Goal: Contribute content: Contribute content

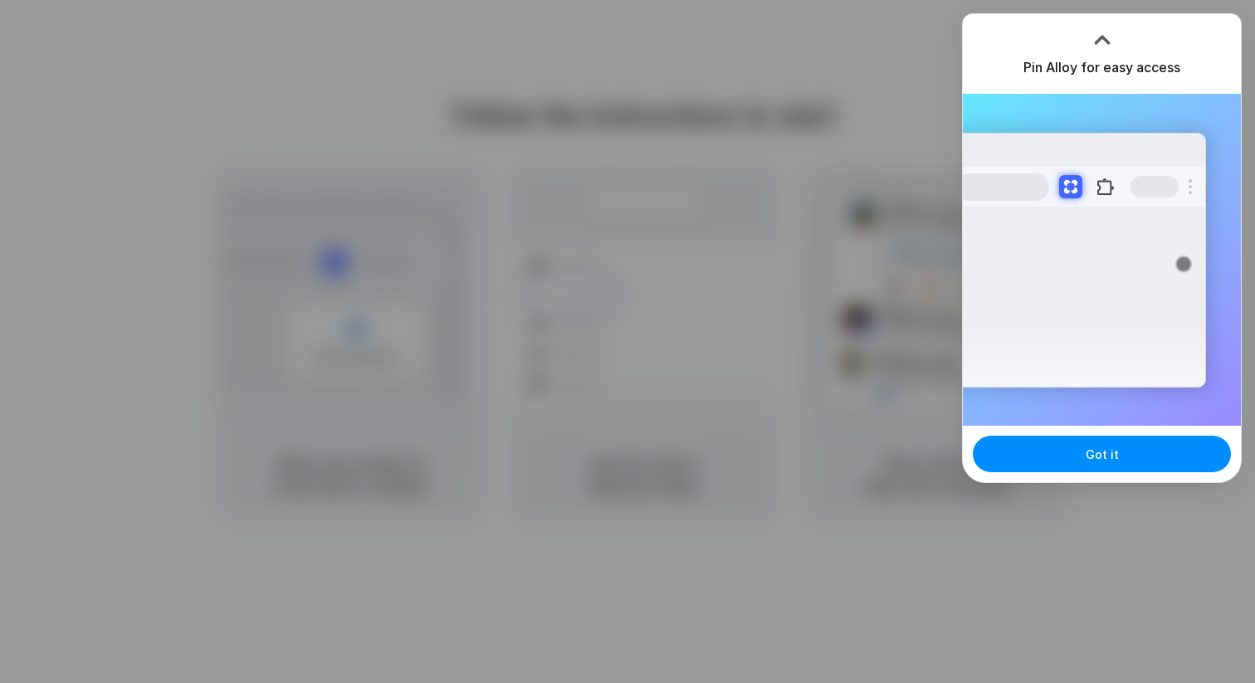
click at [850, 134] on div at bounding box center [627, 341] width 1255 height 683
click at [908, 268] on div at bounding box center [627, 341] width 1255 height 683
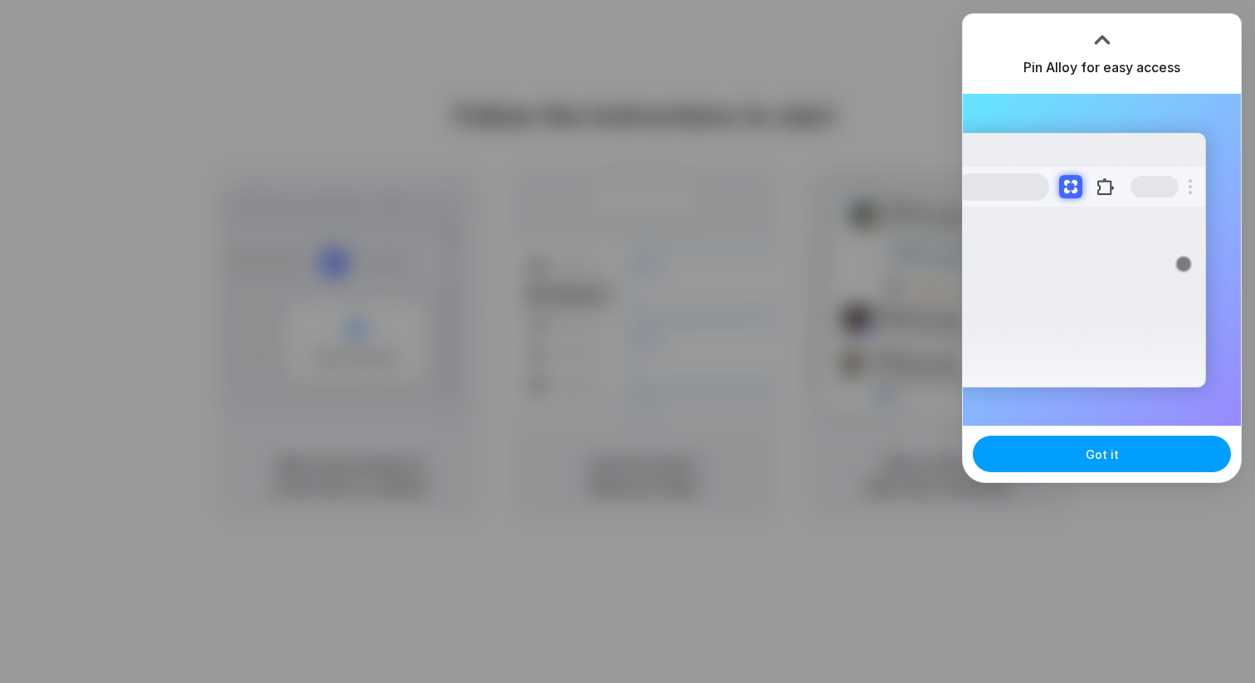
click at [1080, 446] on button "Got it" at bounding box center [1102, 454] width 258 height 37
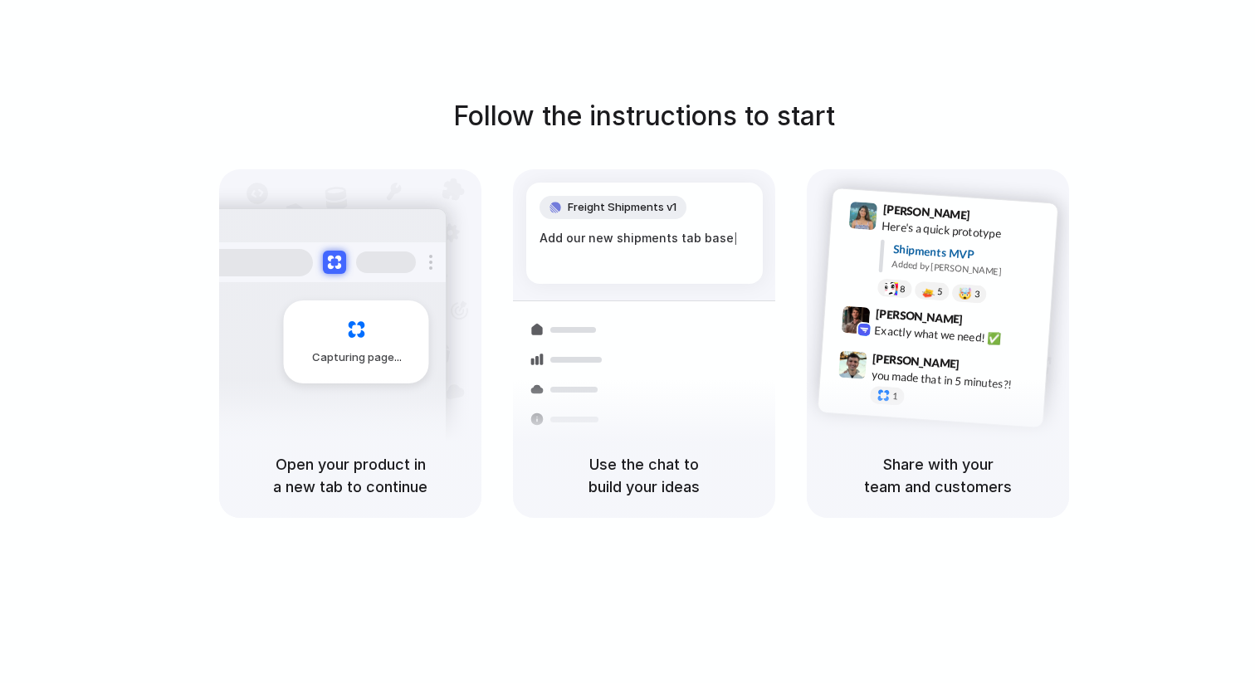
click at [331, 350] on span "Capturing page" at bounding box center [358, 357] width 92 height 17
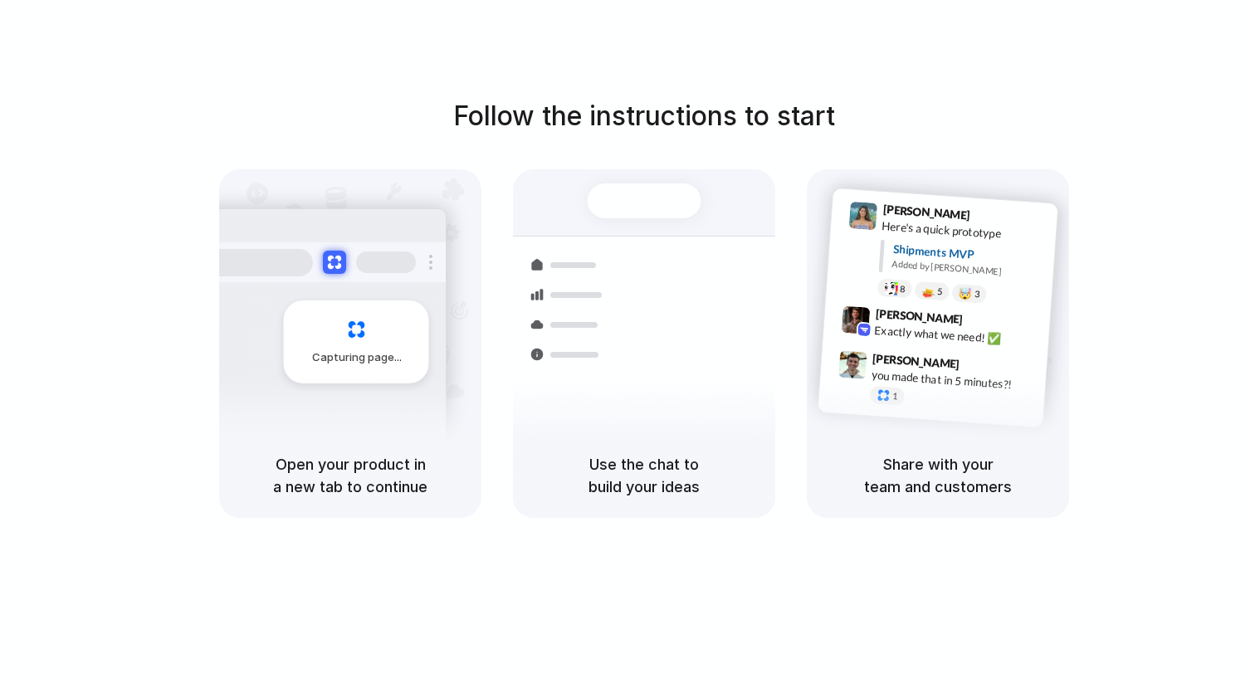
click at [669, 191] on div at bounding box center [645, 200] width 114 height 35
click at [968, 325] on span "9:42 AM" at bounding box center [985, 323] width 34 height 20
click at [930, 493] on h5 "Share with your team and customers" at bounding box center [938, 475] width 222 height 45
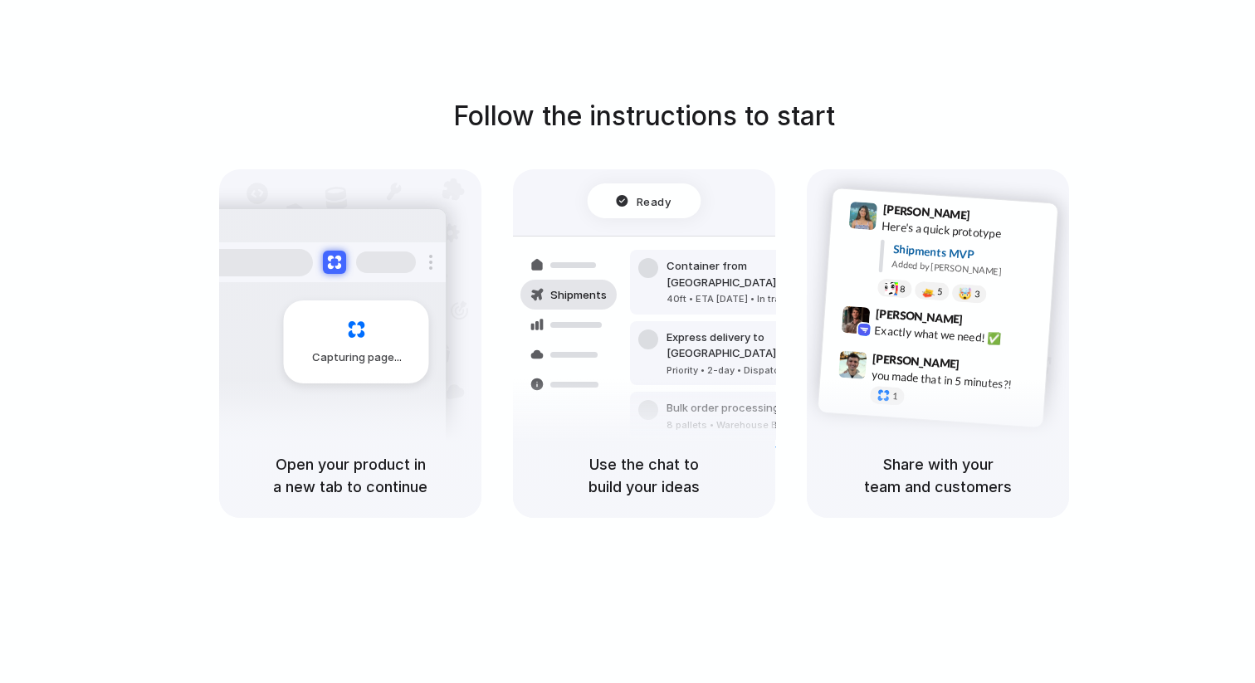
click at [371, 53] on div "Follow the instructions to start Capturing page Open your product in a new tab …" at bounding box center [644, 358] width 1288 height 716
click at [636, 455] on h5 "Use the chat to build your ideas" at bounding box center [644, 475] width 222 height 45
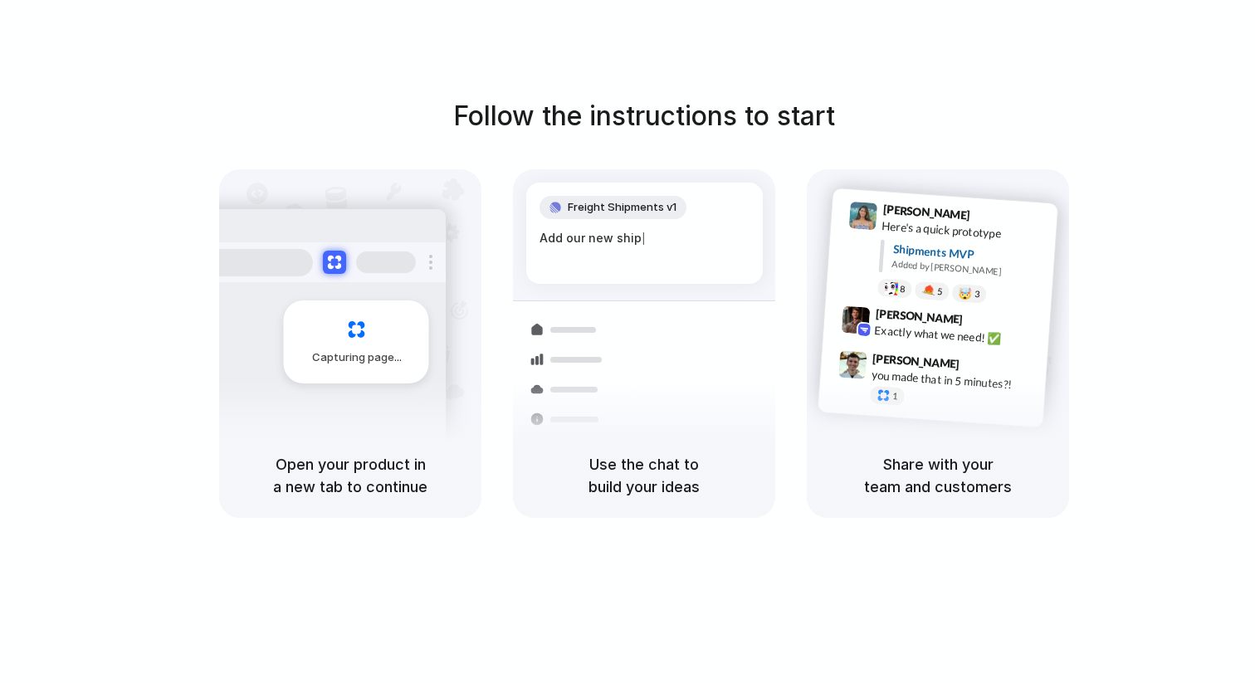
click at [638, 198] on div "Freight Shipments v1" at bounding box center [612, 207] width 147 height 23
click at [677, 1] on div "Follow the instructions to start Capturing page Open your product in a new tab …" at bounding box center [644, 358] width 1288 height 716
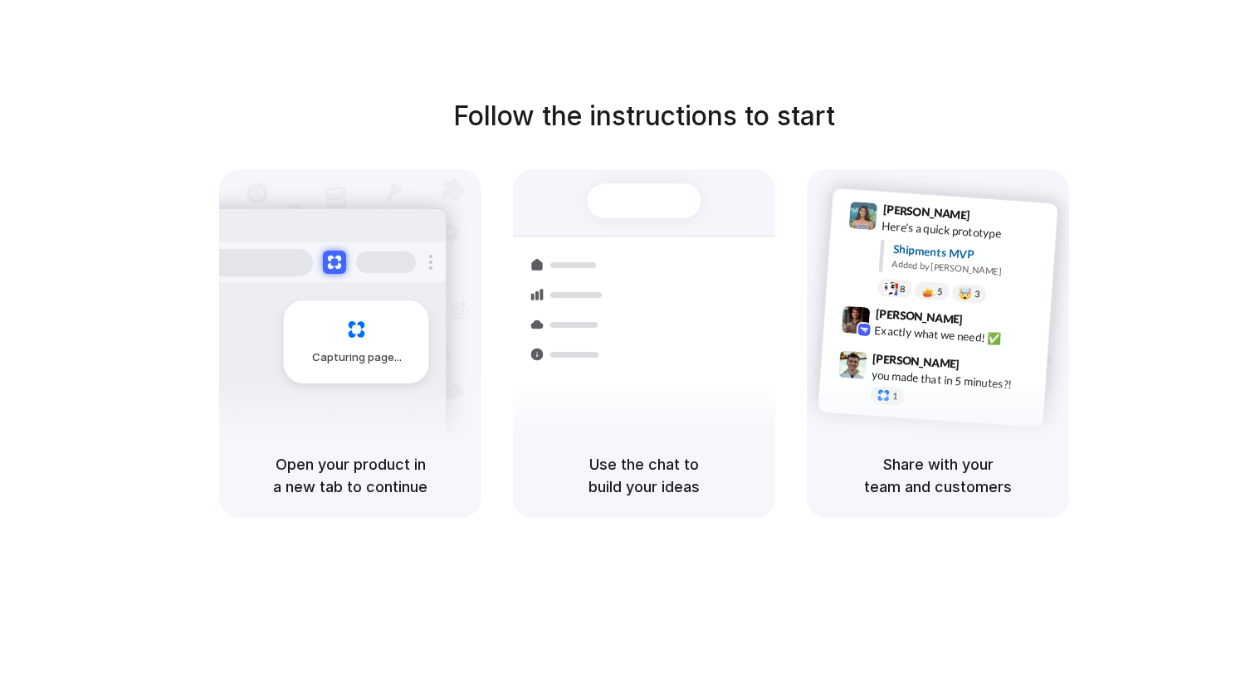
click at [666, 205] on div at bounding box center [645, 200] width 114 height 35
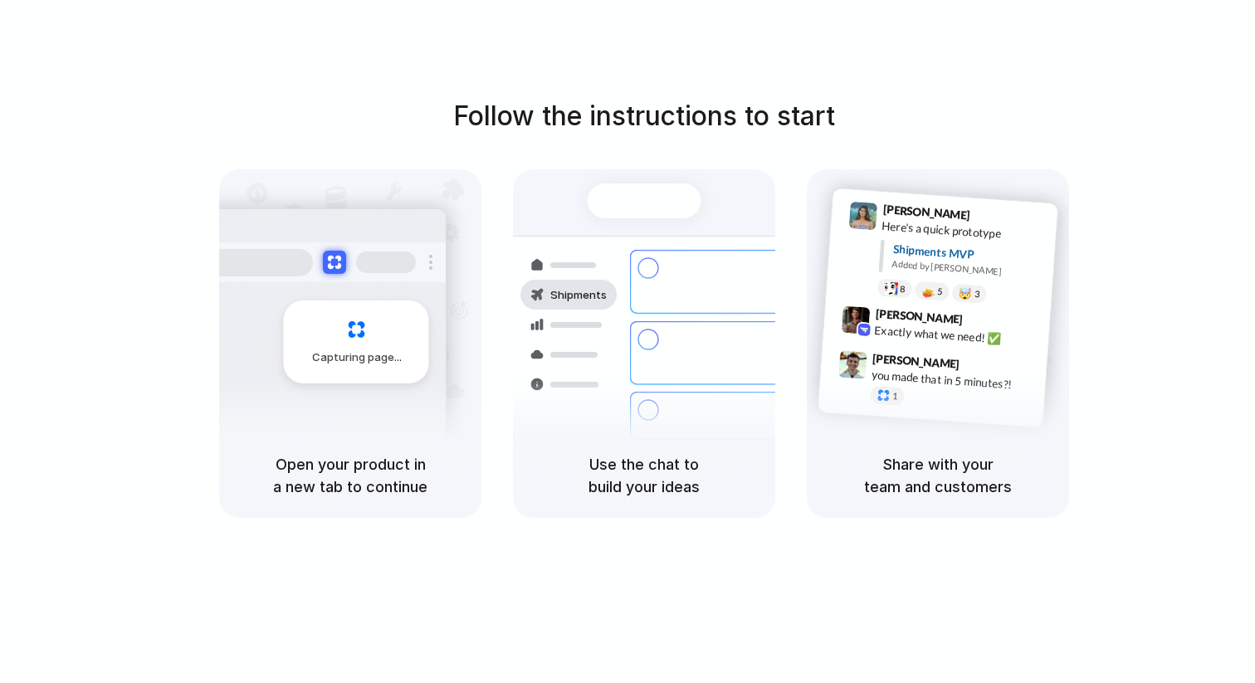
click at [909, 263] on div "Added by Alloy" at bounding box center [967, 269] width 153 height 24
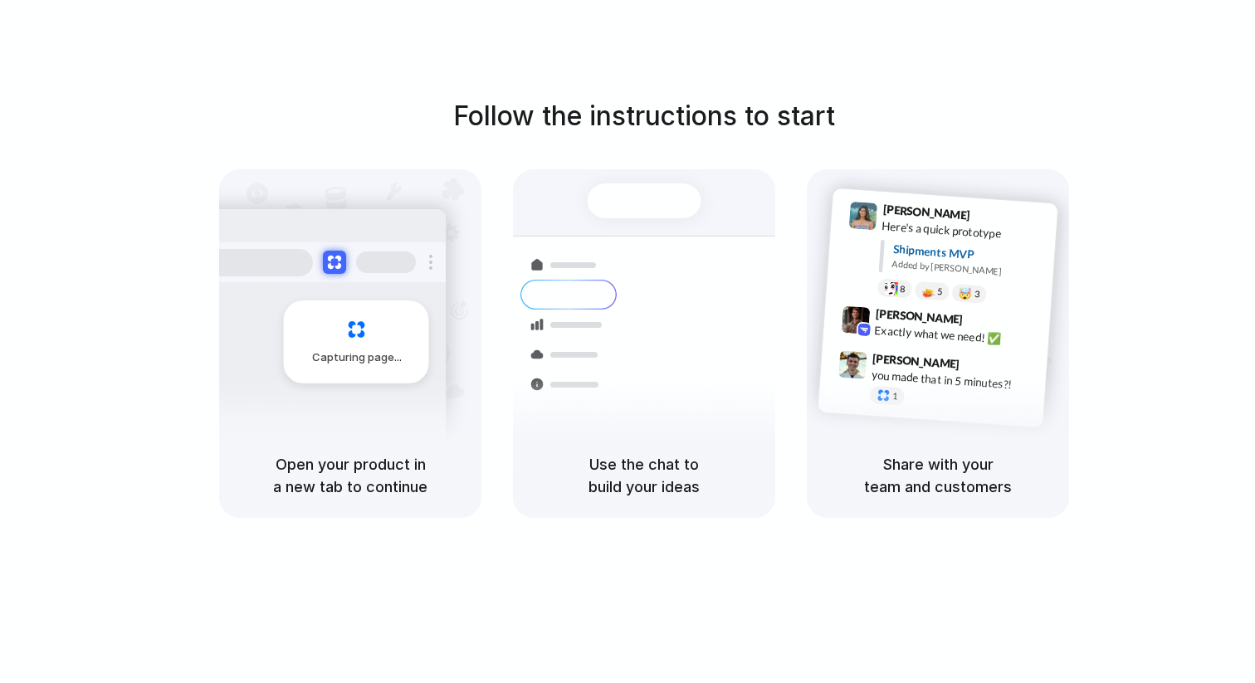
click at [666, 207] on div at bounding box center [645, 200] width 114 height 35
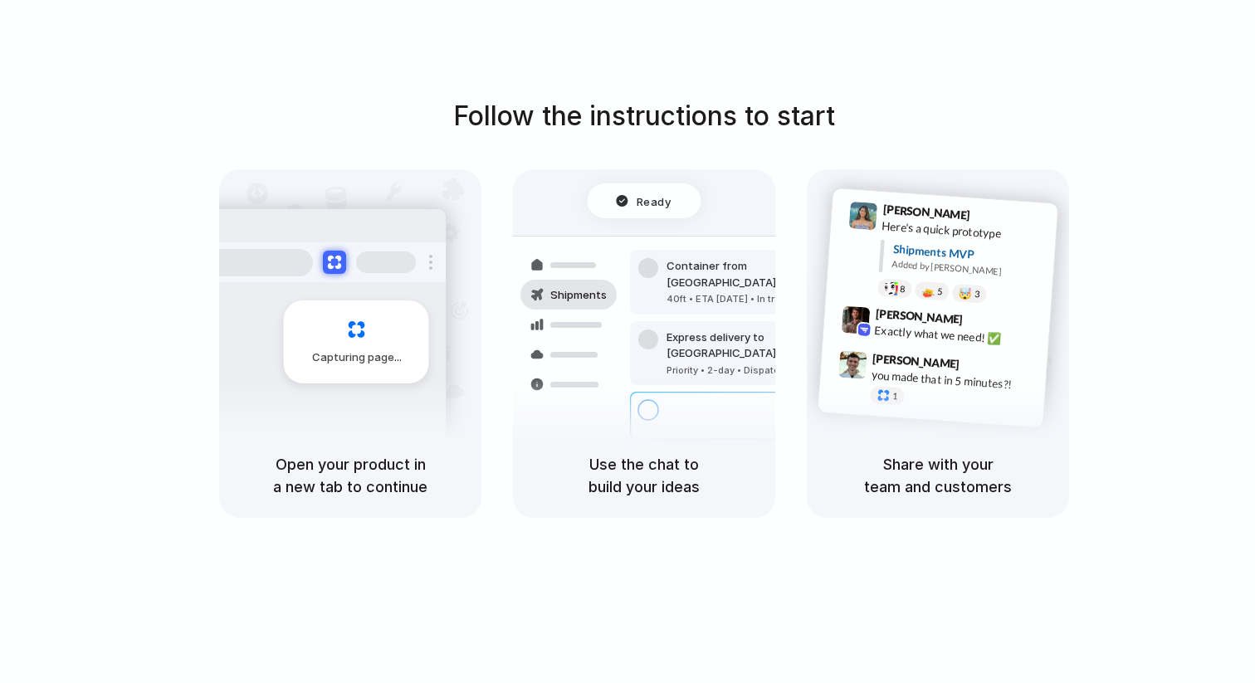
click at [349, 199] on div "Capturing page" at bounding box center [350, 301] width 262 height 264
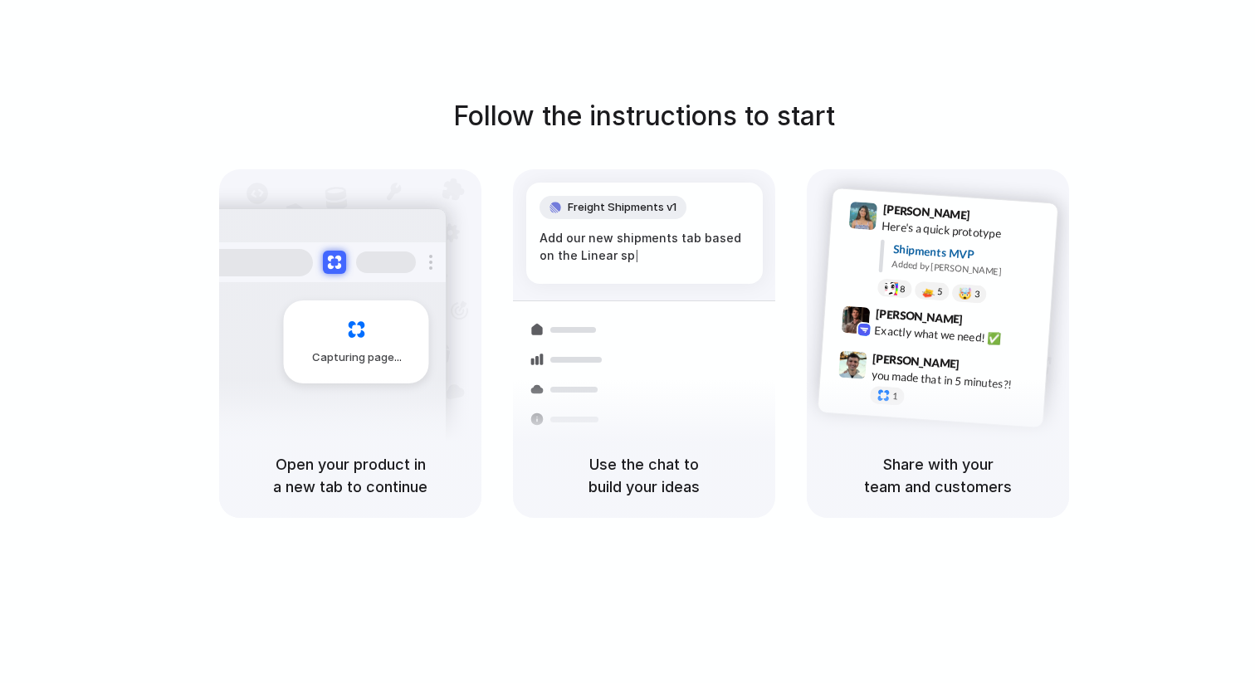
click at [647, 203] on span "Freight Shipments v1" at bounding box center [622, 207] width 109 height 17
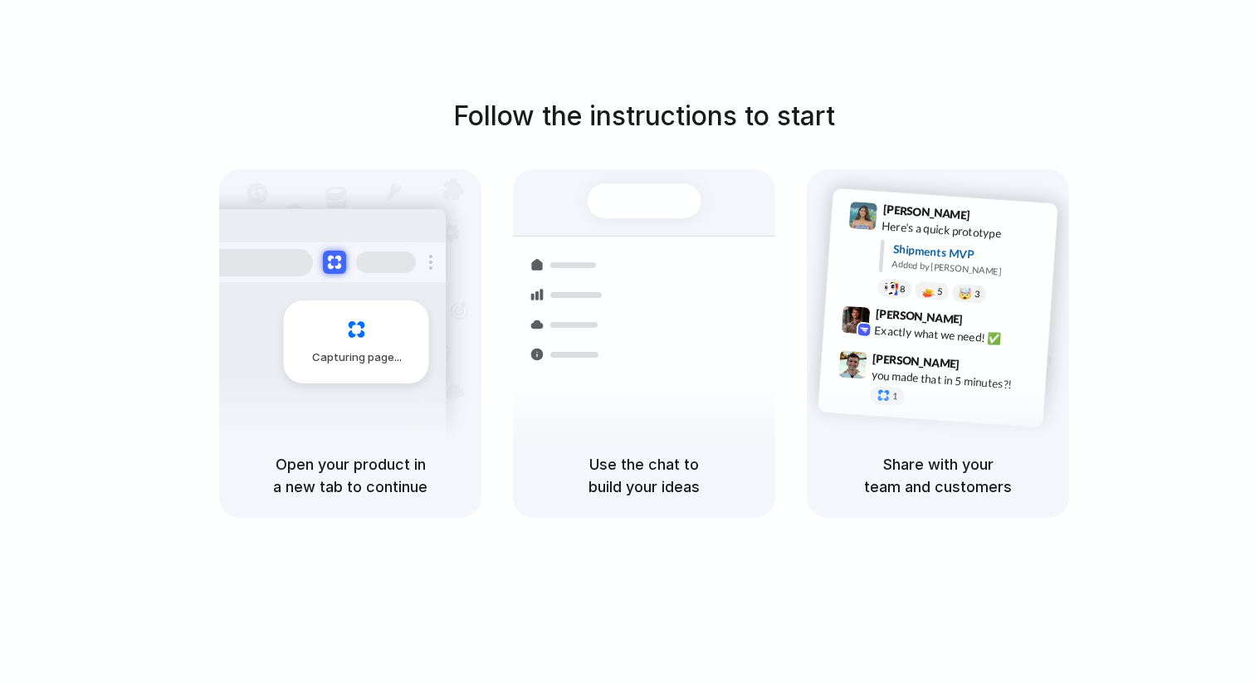
click at [638, 203] on div at bounding box center [645, 200] width 114 height 35
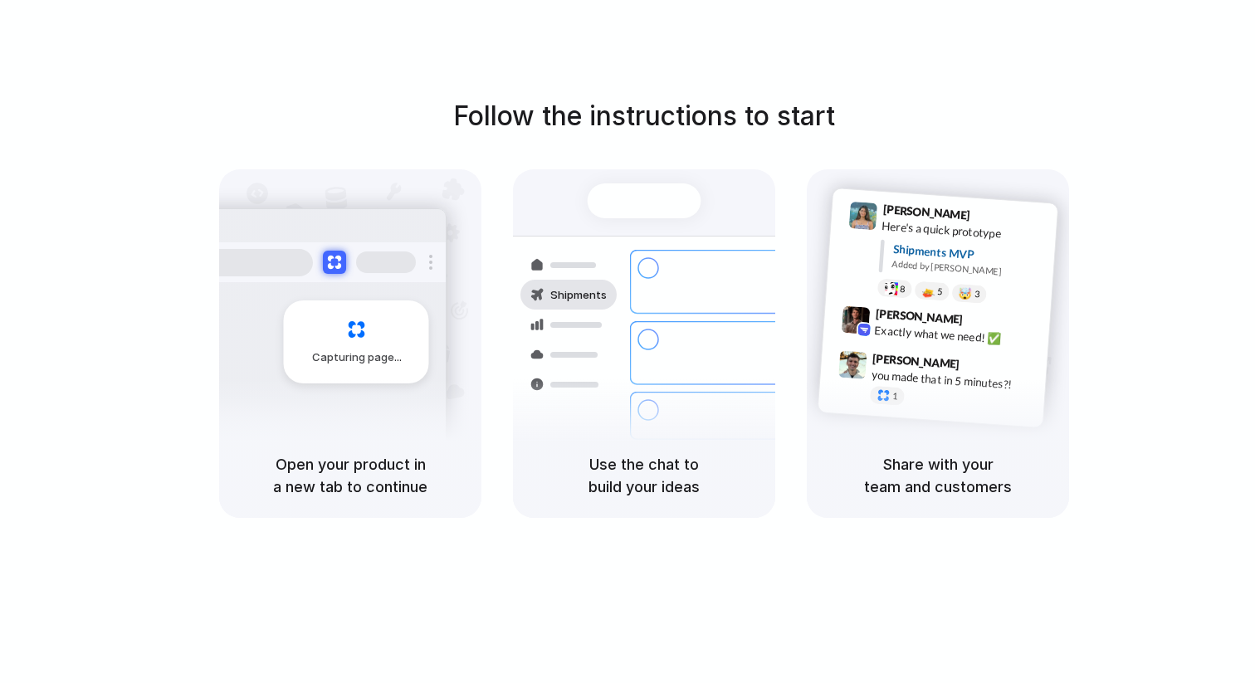
click at [577, 292] on span "Shipments" at bounding box center [578, 295] width 56 height 17
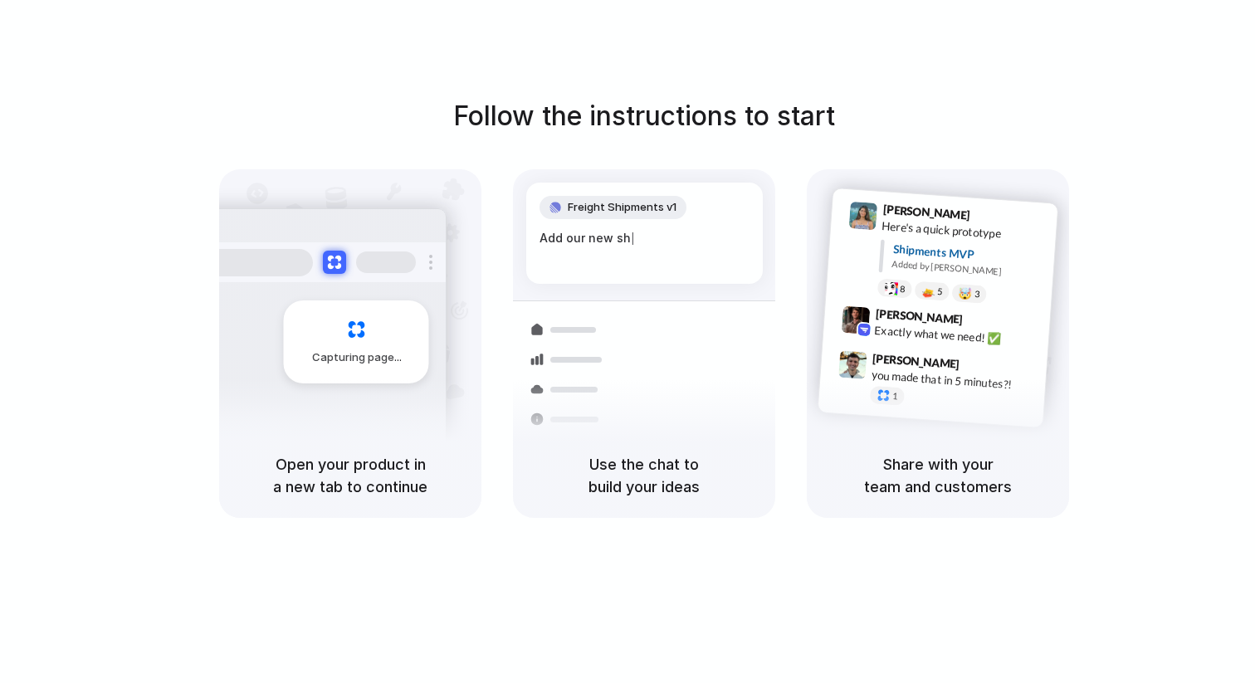
click at [628, 230] on div "Add our new sh |" at bounding box center [644, 238] width 210 height 18
click at [645, 478] on h5 "Use the chat to build your ideas" at bounding box center [644, 475] width 222 height 45
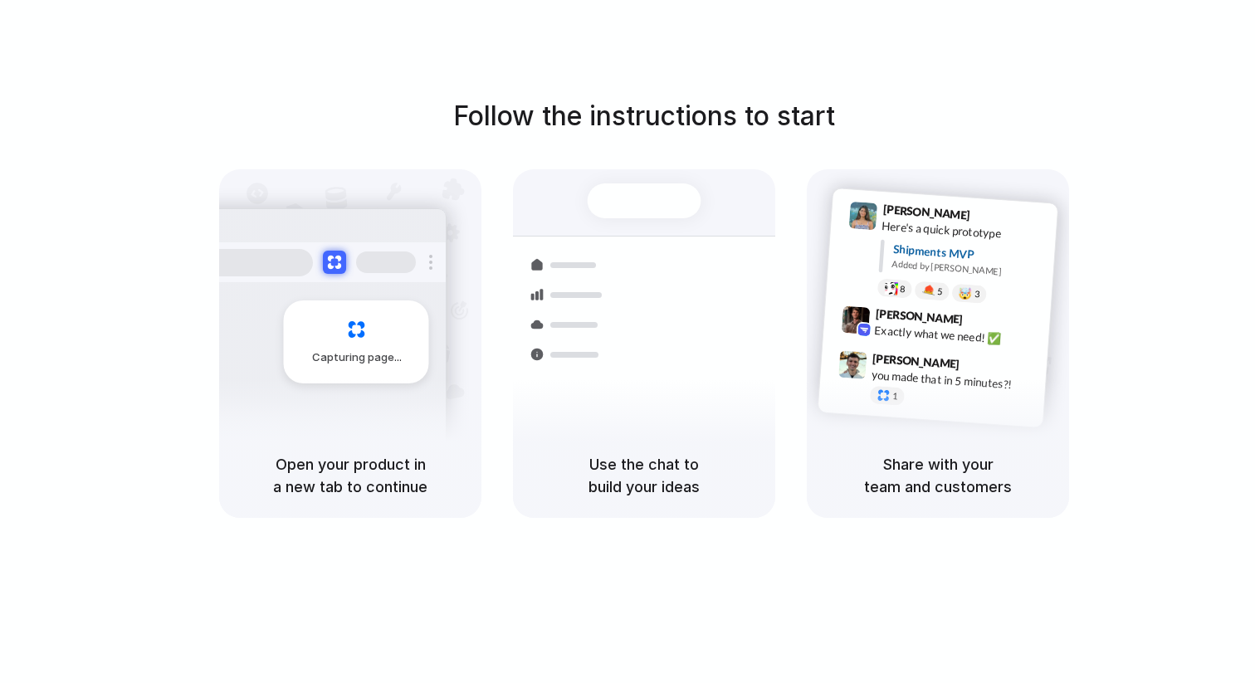
click at [370, 344] on div "Capturing page" at bounding box center [356, 341] width 145 height 83
click at [632, 178] on div "Shipments Container from Shanghai 40ft • ETA Dec 28 • In transit Express delive…" at bounding box center [644, 301] width 262 height 264
click at [632, 189] on div at bounding box center [645, 200] width 114 height 35
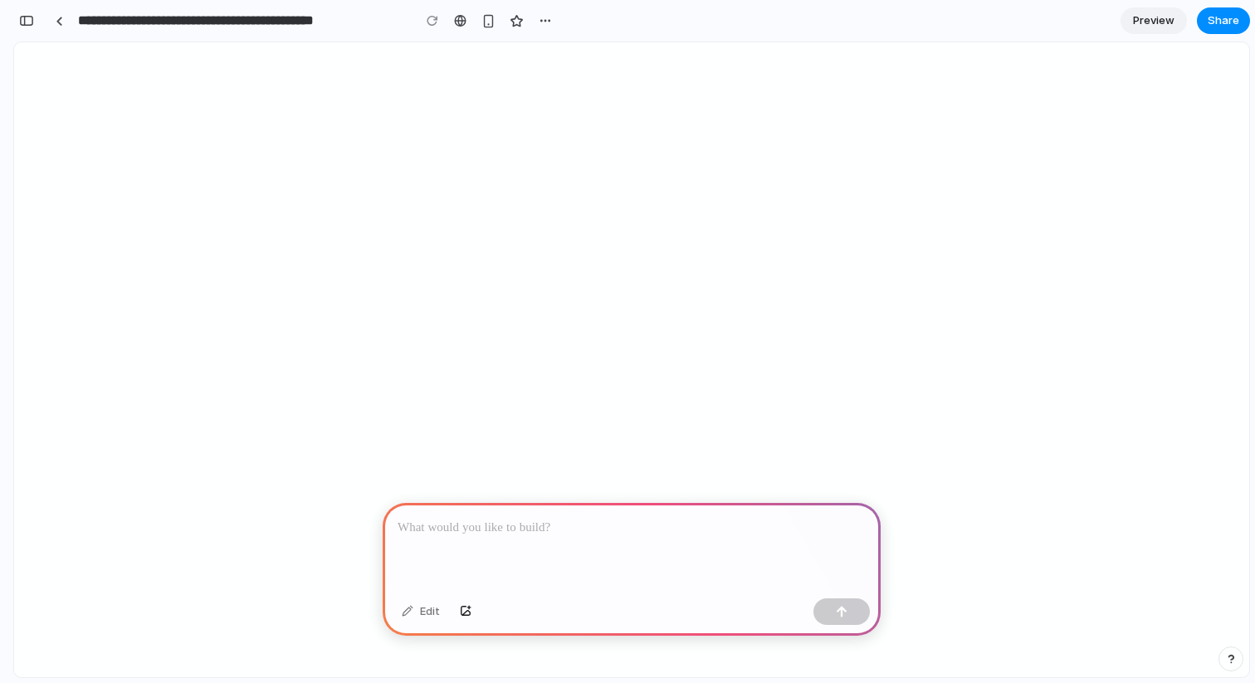
click at [603, 529] on p at bounding box center [632, 528] width 468 height 20
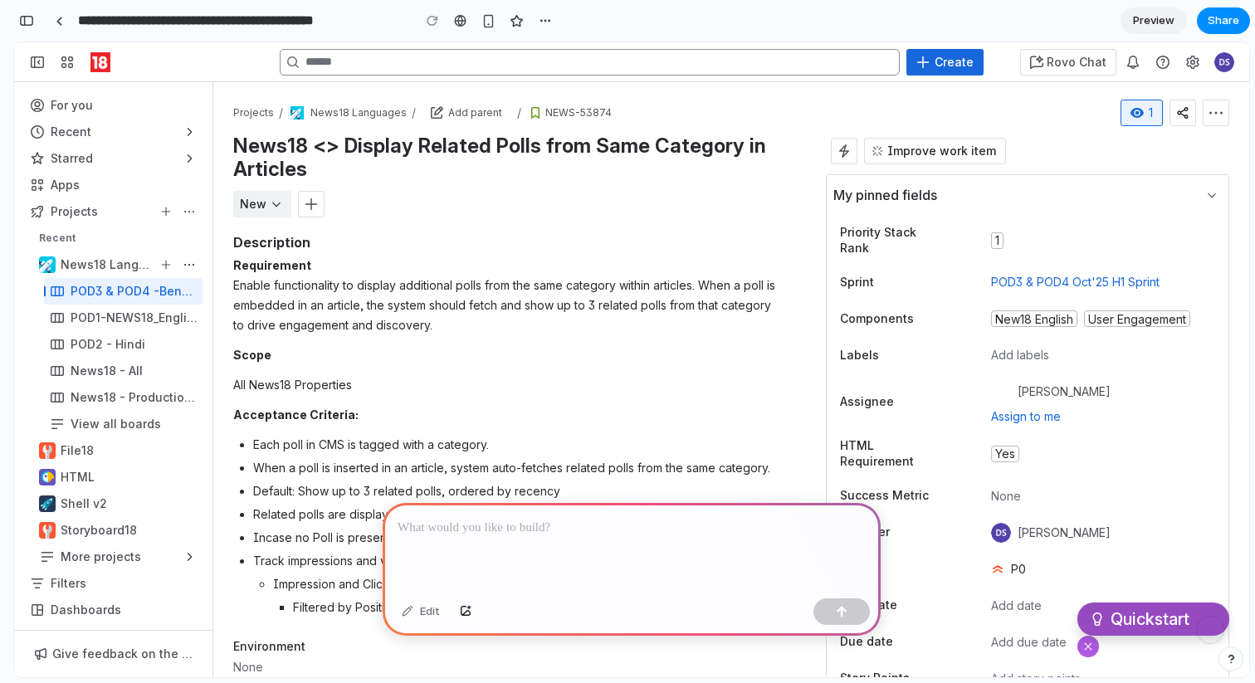
click at [569, 527] on p at bounding box center [632, 528] width 468 height 20
click at [602, 534] on p "**********" at bounding box center [632, 528] width 468 height 20
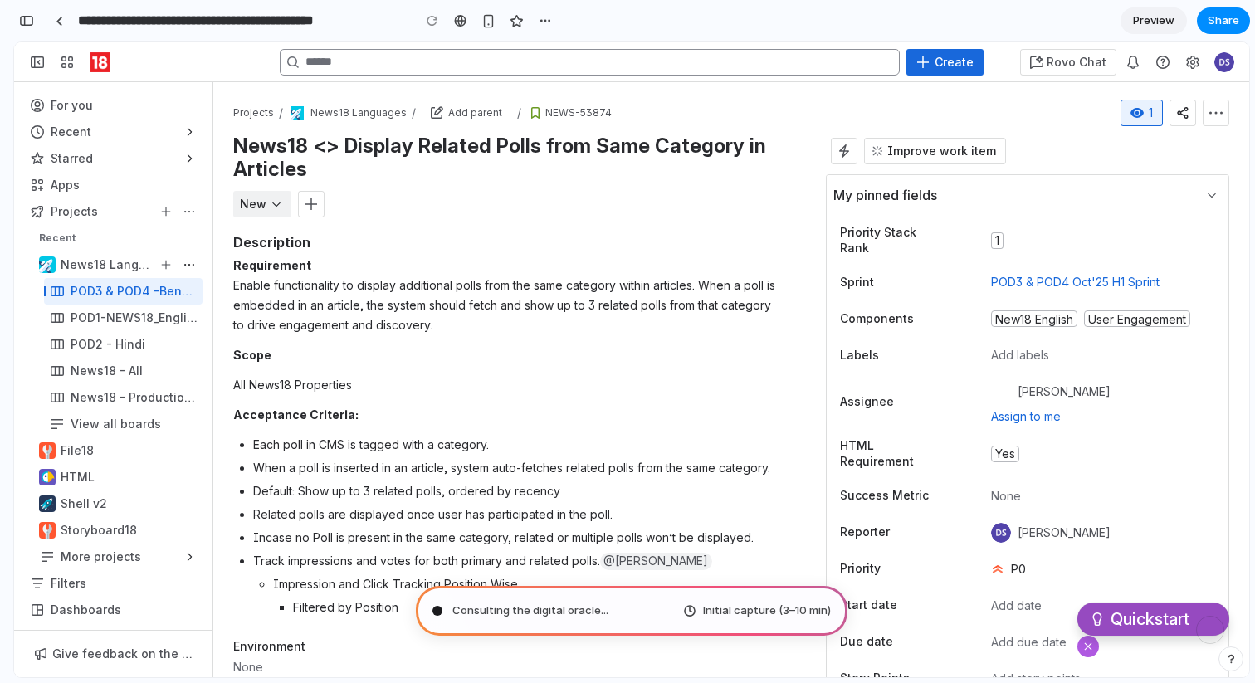
click at [618, 616] on div "Consulting the digital oracle ... Initial capture (3–10 min)" at bounding box center [632, 611] width 432 height 50
click at [525, 615] on span "Consulting the digital oracle .." at bounding box center [529, 611] width 154 height 17
click at [437, 609] on div at bounding box center [437, 611] width 8 height 8
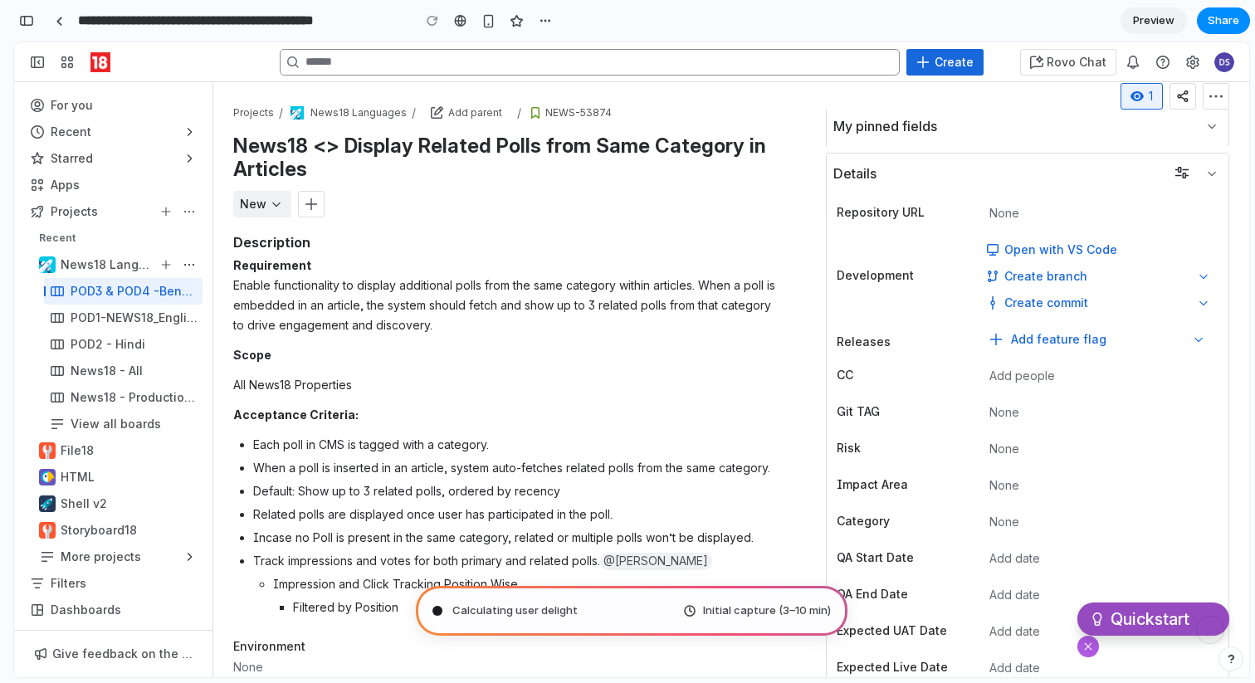
click at [742, 611] on span "Initial capture (3–10 min)" at bounding box center [767, 611] width 128 height 17
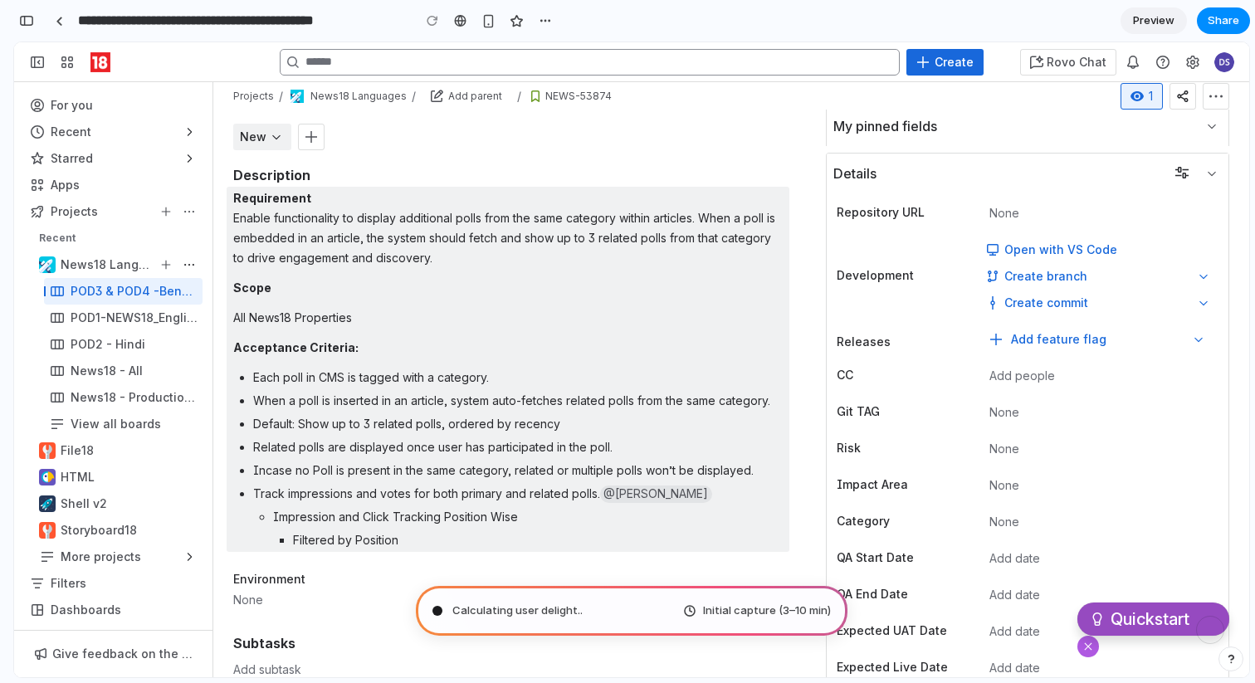
scroll to position [124, 0]
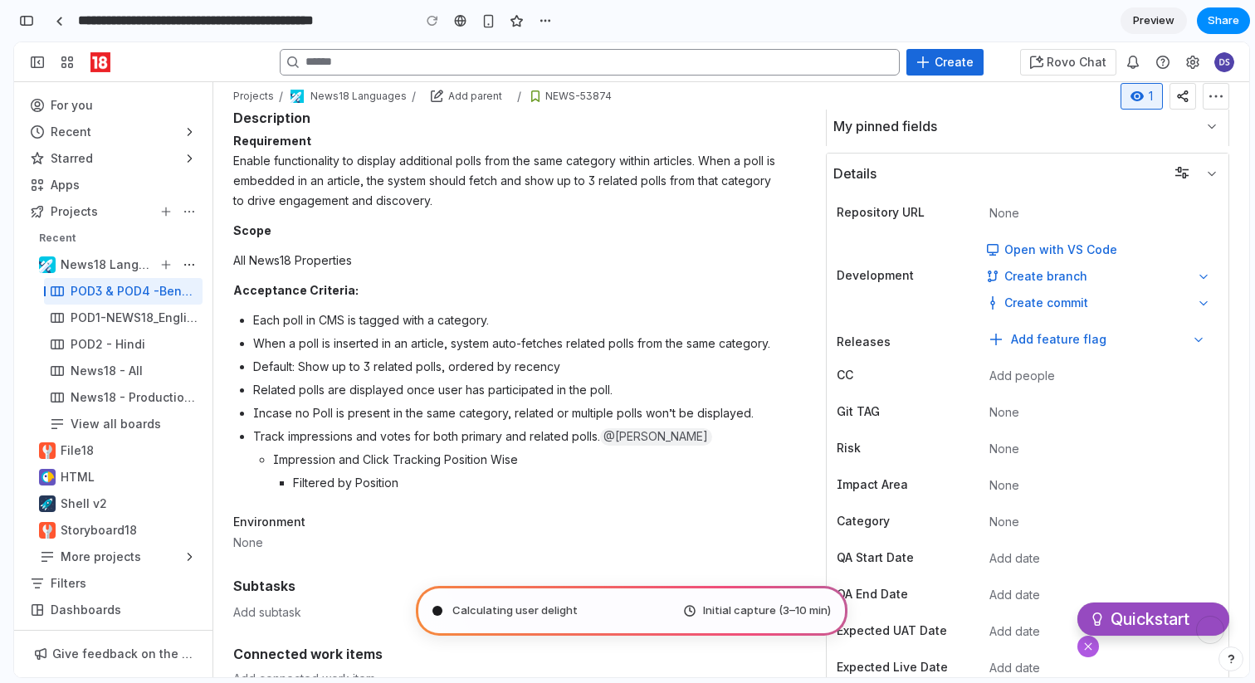
click at [439, 609] on div at bounding box center [437, 611] width 8 height 8
click at [439, 609] on div at bounding box center [437, 611] width 10 height 10
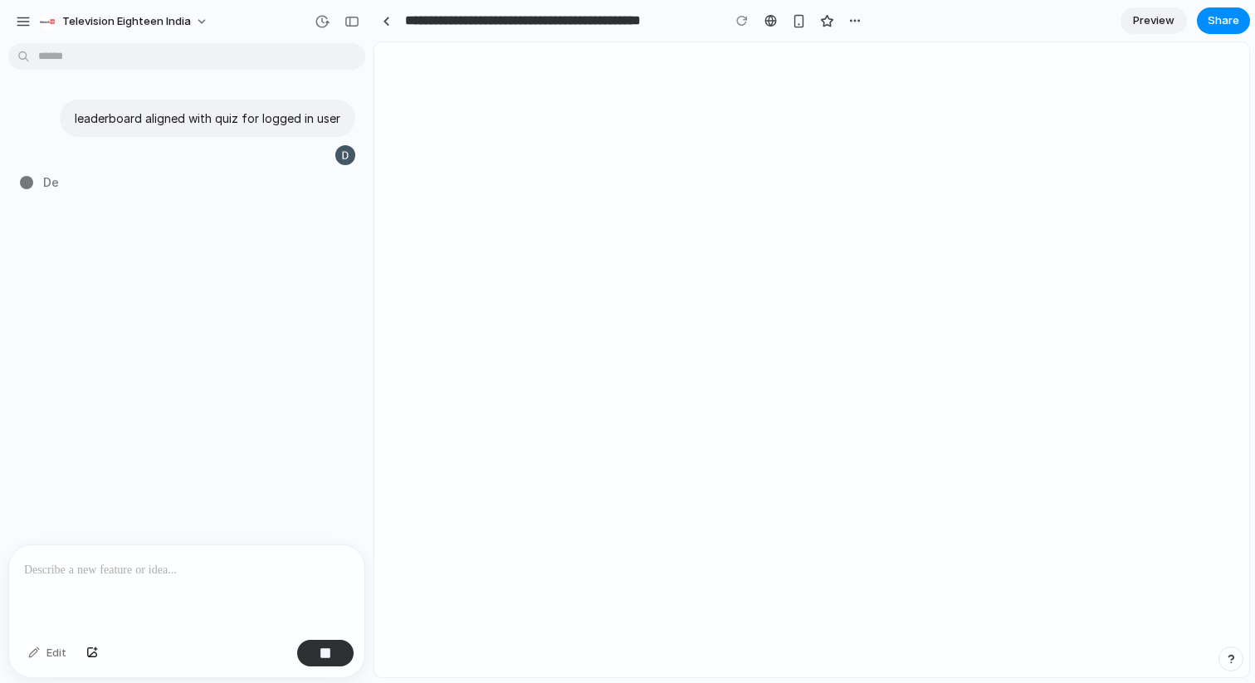
type input "**********"
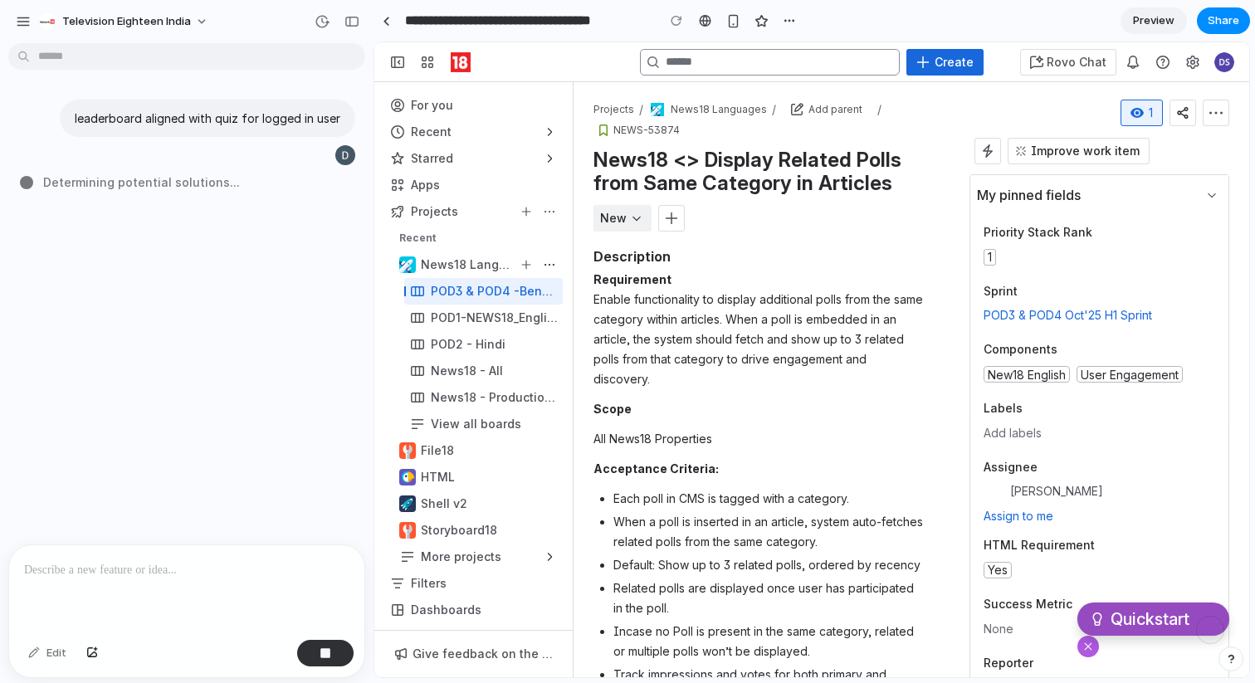
click at [124, 95] on div "leaderboard aligned with quiz for logged in user" at bounding box center [182, 126] width 364 height 81
click at [133, 128] on div "leaderboard aligned with quiz for logged in user" at bounding box center [207, 118] width 295 height 37
click at [148, 183] on span "Determining potential sol ..." at bounding box center [122, 181] width 159 height 17
click at [32, 16] on button "button" at bounding box center [23, 21] width 25 height 25
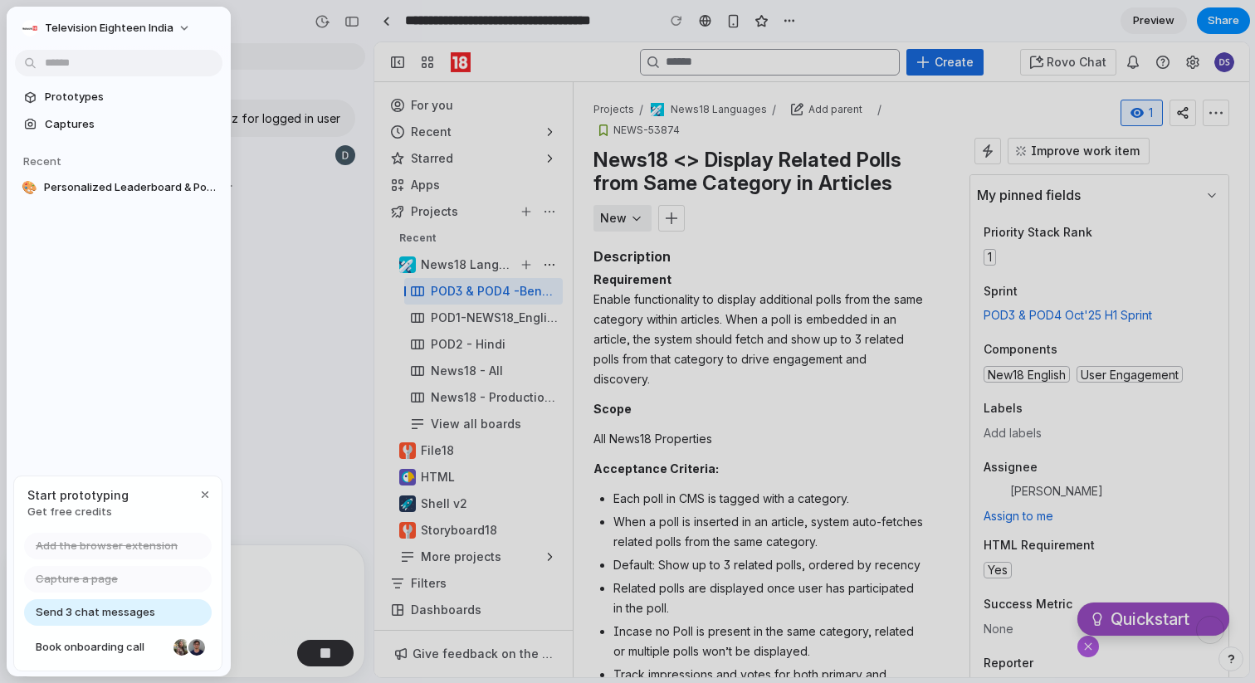
click at [219, 50] on div at bounding box center [118, 63] width 207 height 27
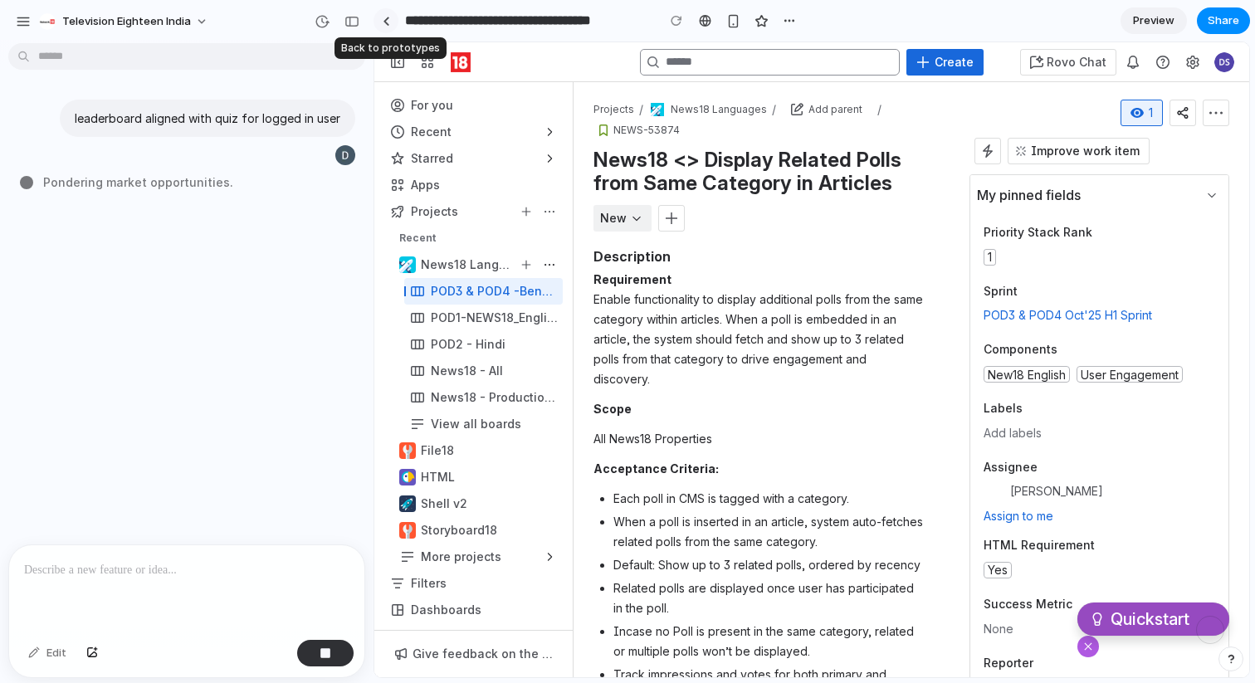
click at [388, 16] on link at bounding box center [385, 20] width 25 height 25
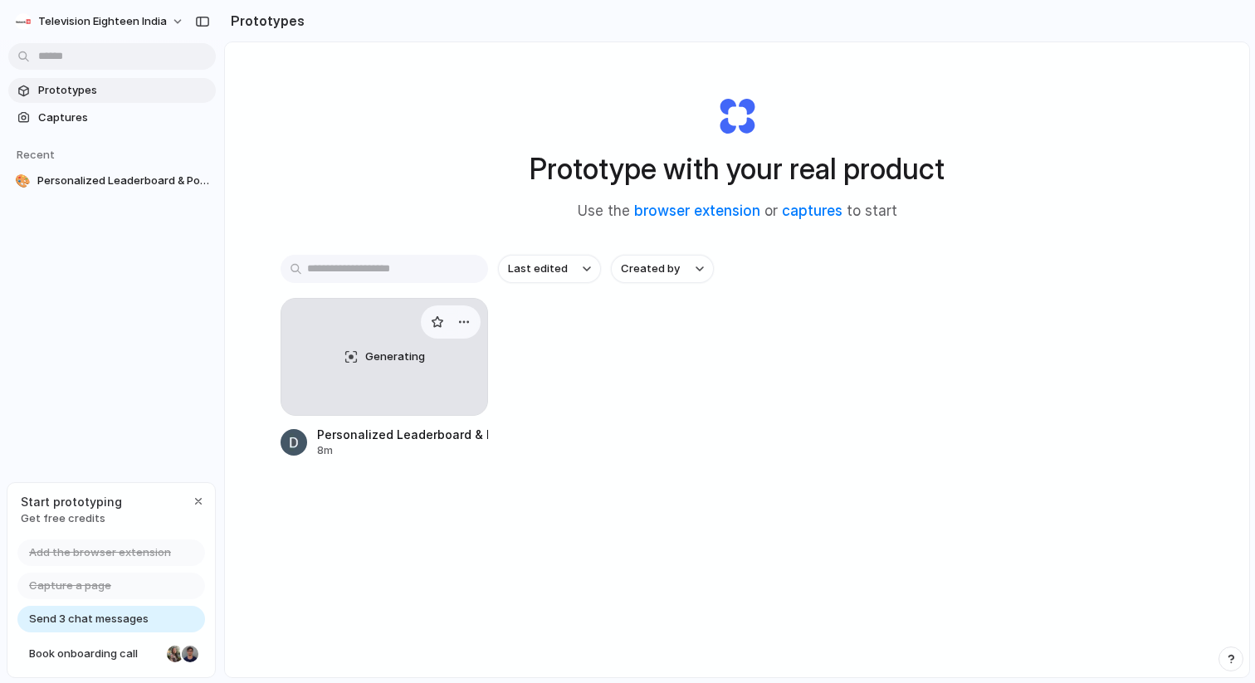
click at [368, 366] on div "Generating" at bounding box center [384, 357] width 206 height 116
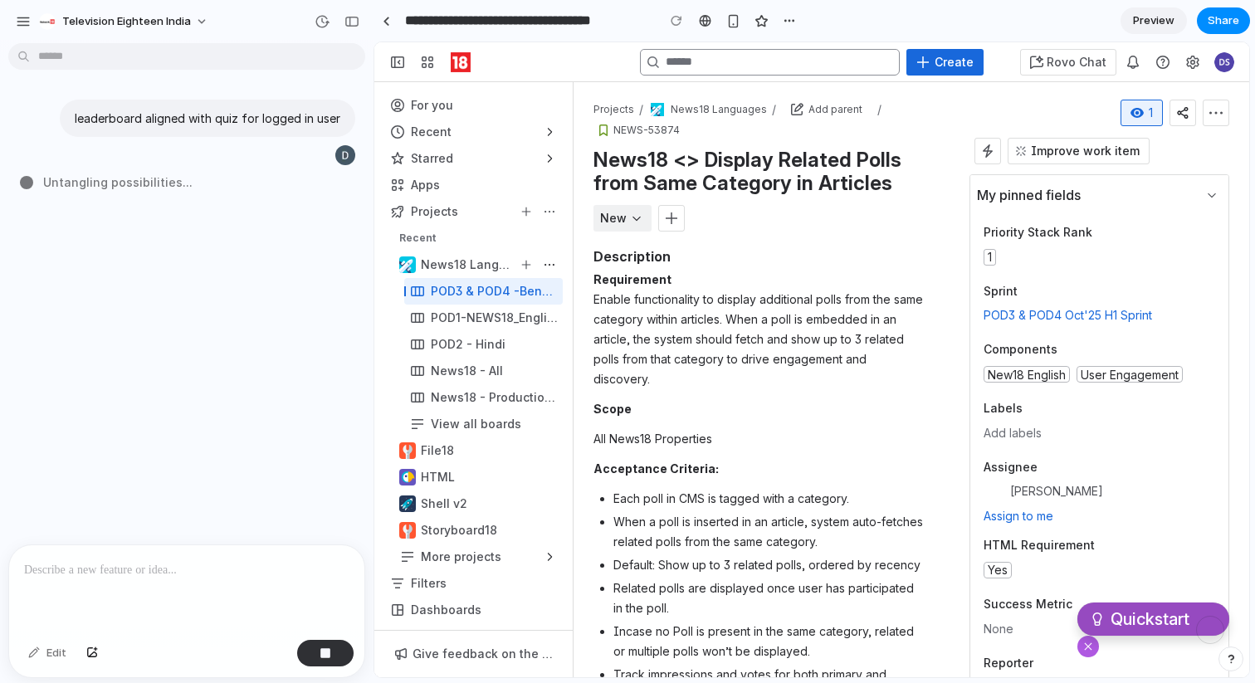
click at [239, 183] on div "Untangling possibilities ..." at bounding box center [192, 181] width 344 height 17
click at [388, 21] on div at bounding box center [386, 21] width 7 height 9
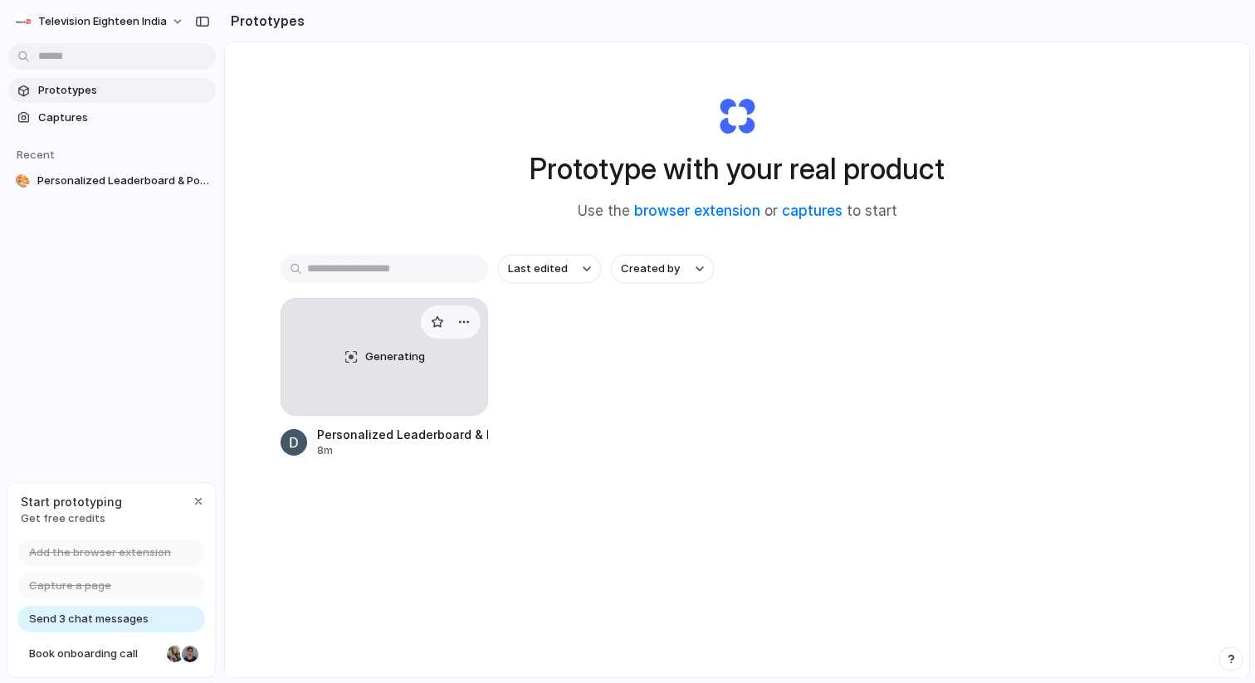
click at [361, 372] on div "Generating" at bounding box center [384, 357] width 206 height 116
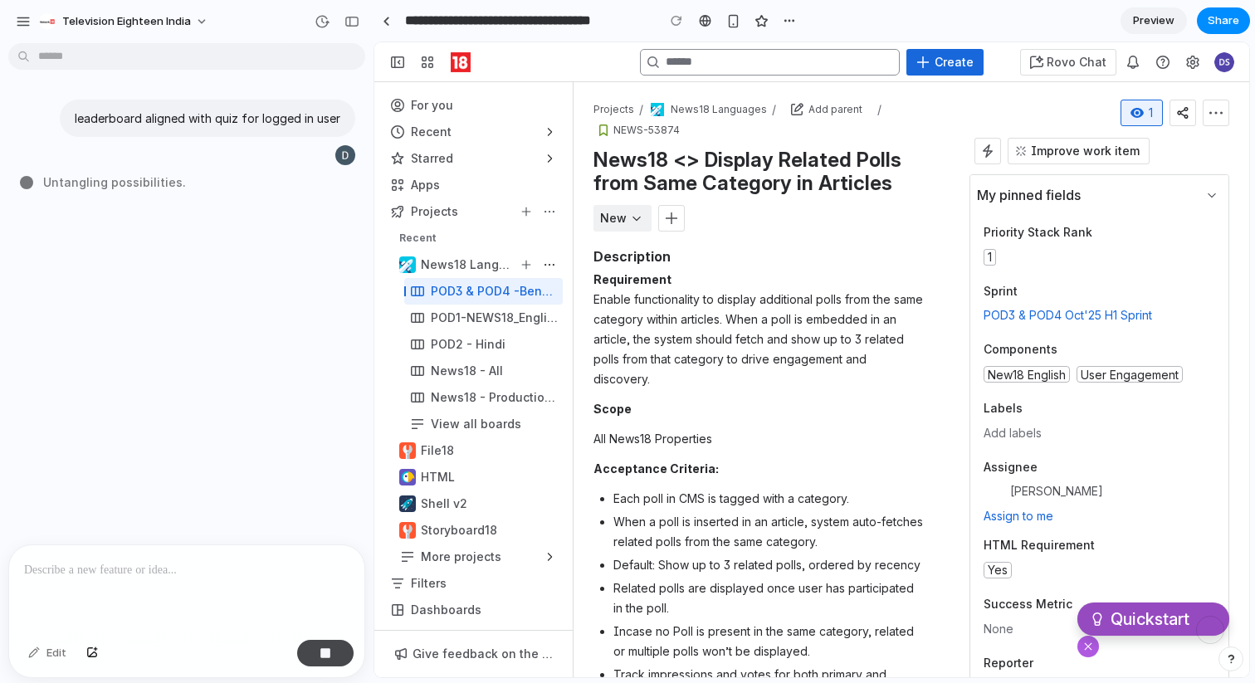
click at [329, 662] on button "button" at bounding box center [325, 653] width 56 height 27
